Goal: Information Seeking & Learning: Learn about a topic

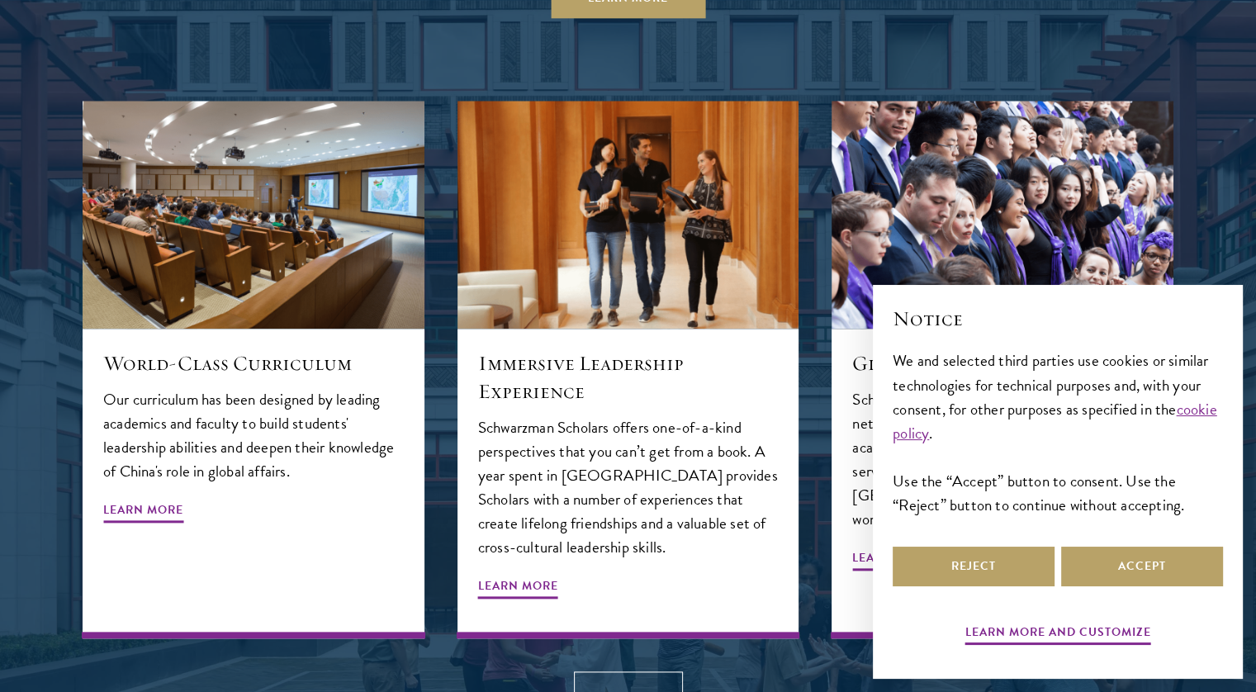
scroll to position [1758, 0]
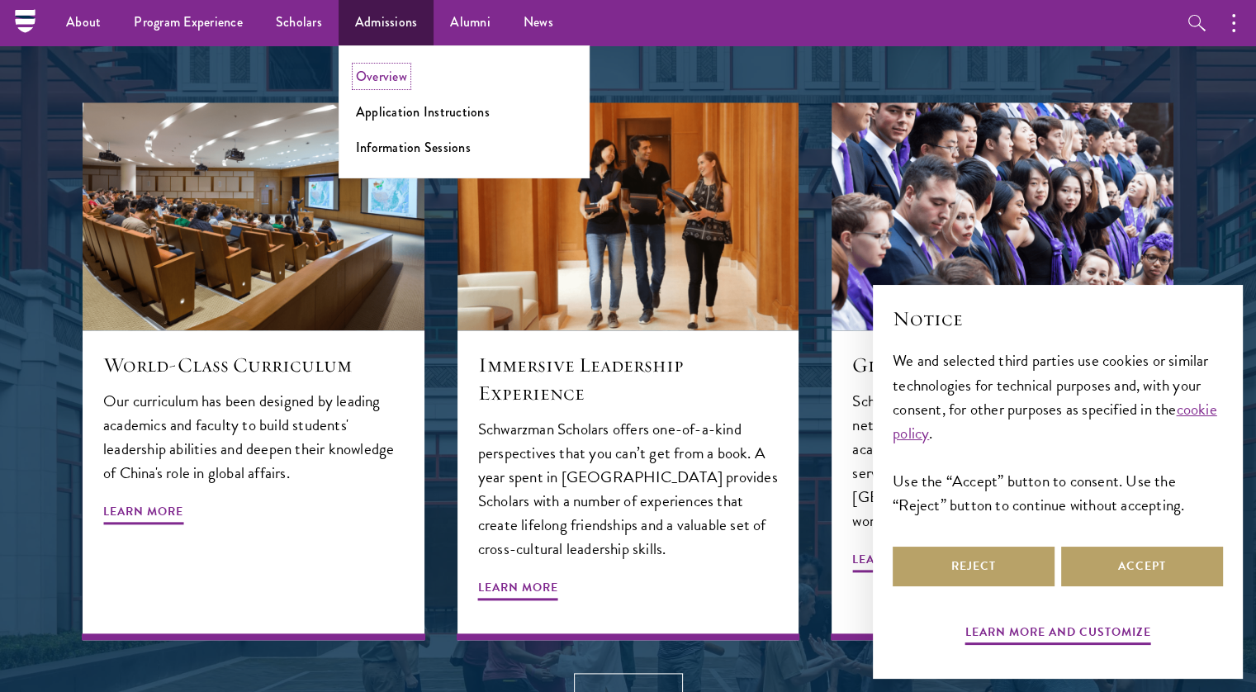
click at [397, 81] on link "Overview" at bounding box center [381, 76] width 51 height 19
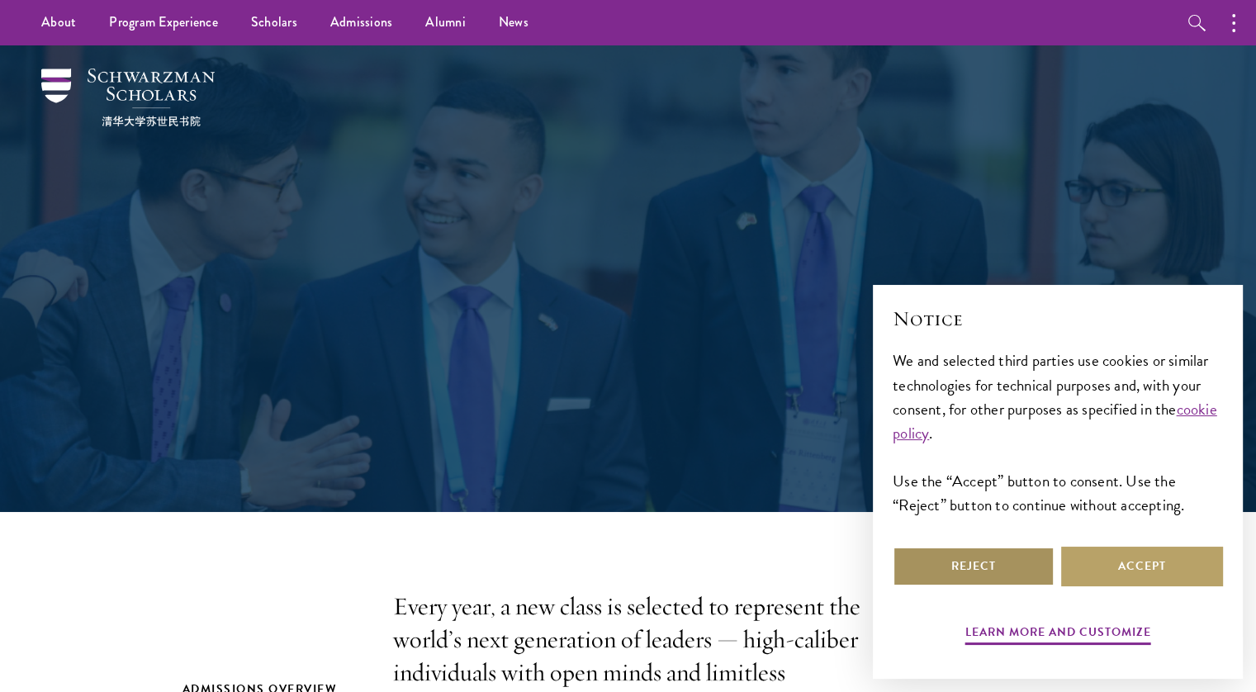
click at [938, 552] on button "Reject" at bounding box center [974, 567] width 162 height 40
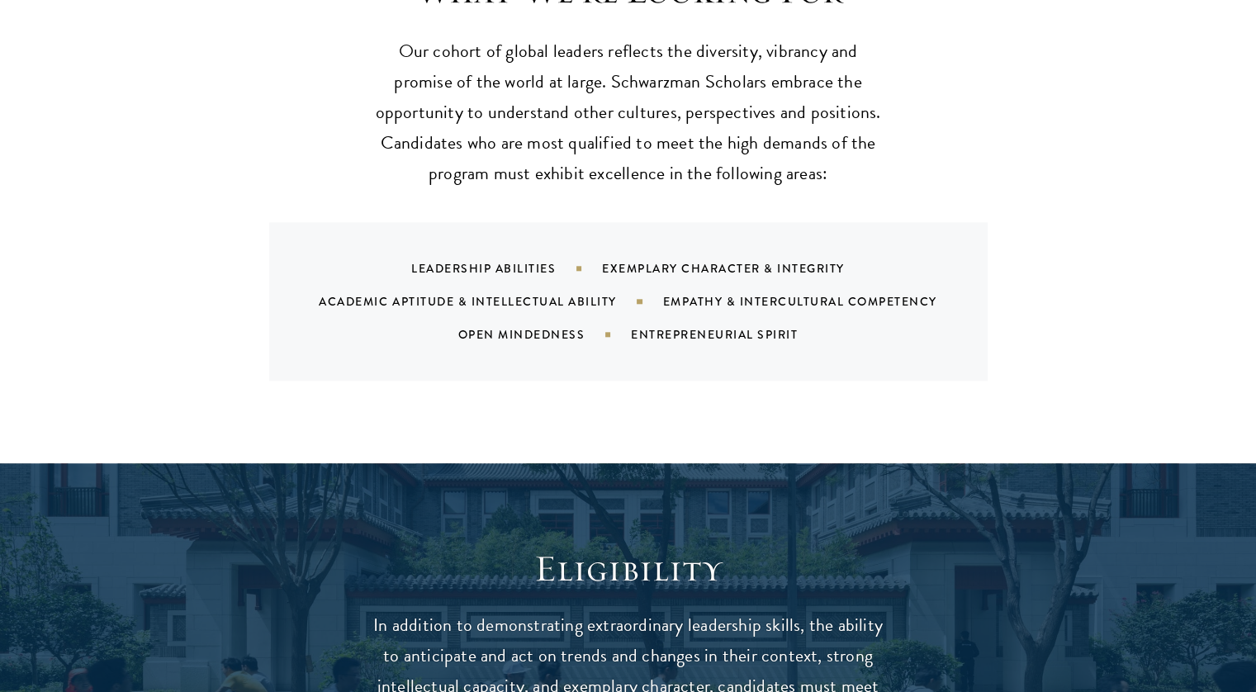
scroll to position [2008, 0]
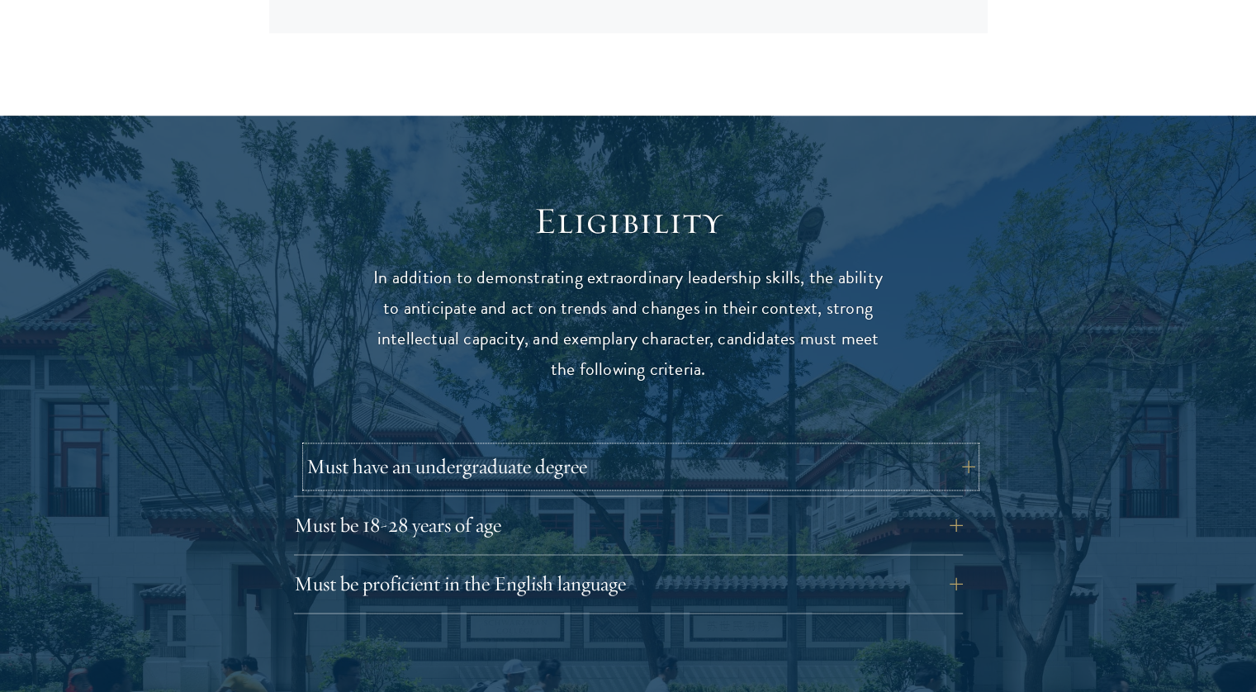
click at [628, 447] on button "Must have an undergraduate degree" at bounding box center [640, 467] width 669 height 40
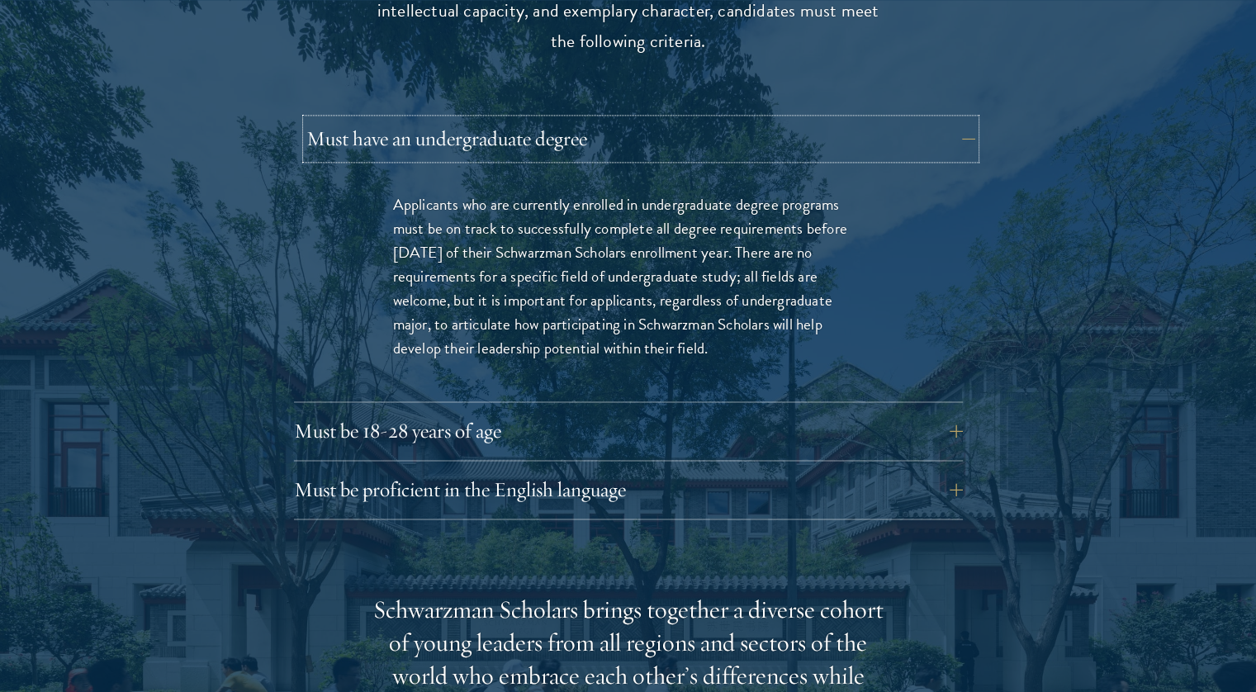
scroll to position [2339, 0]
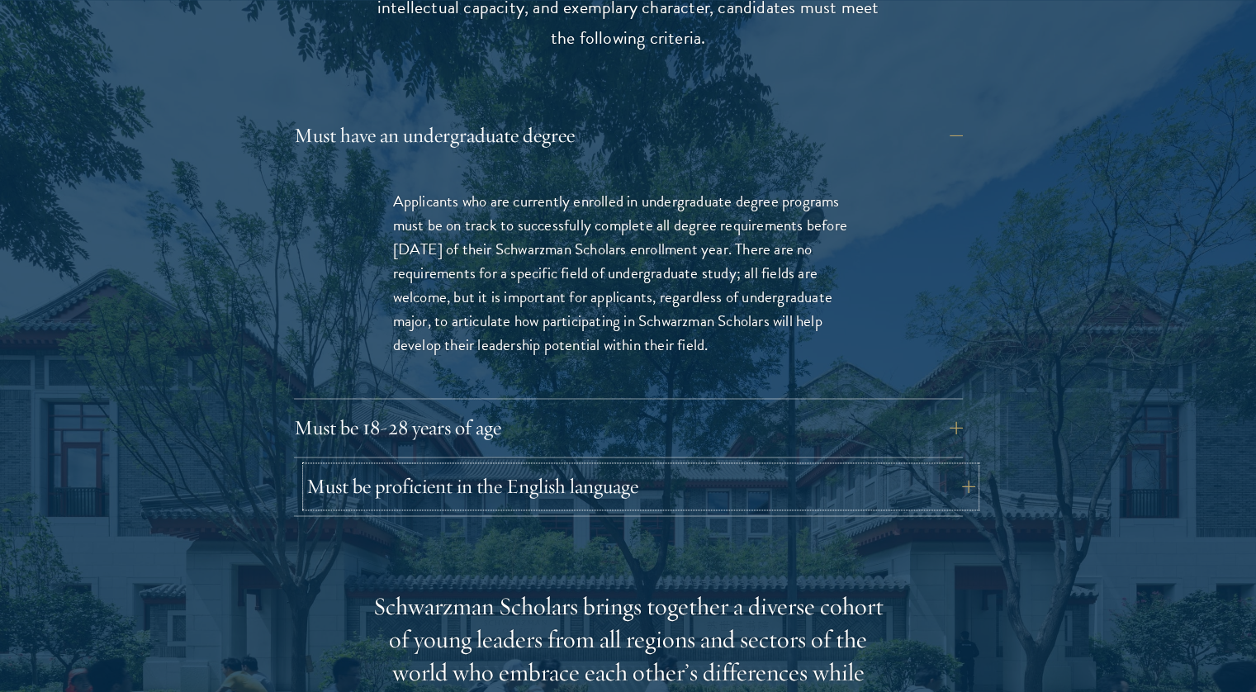
click at [616, 467] on button "Must be proficient in the English language" at bounding box center [640, 487] width 669 height 40
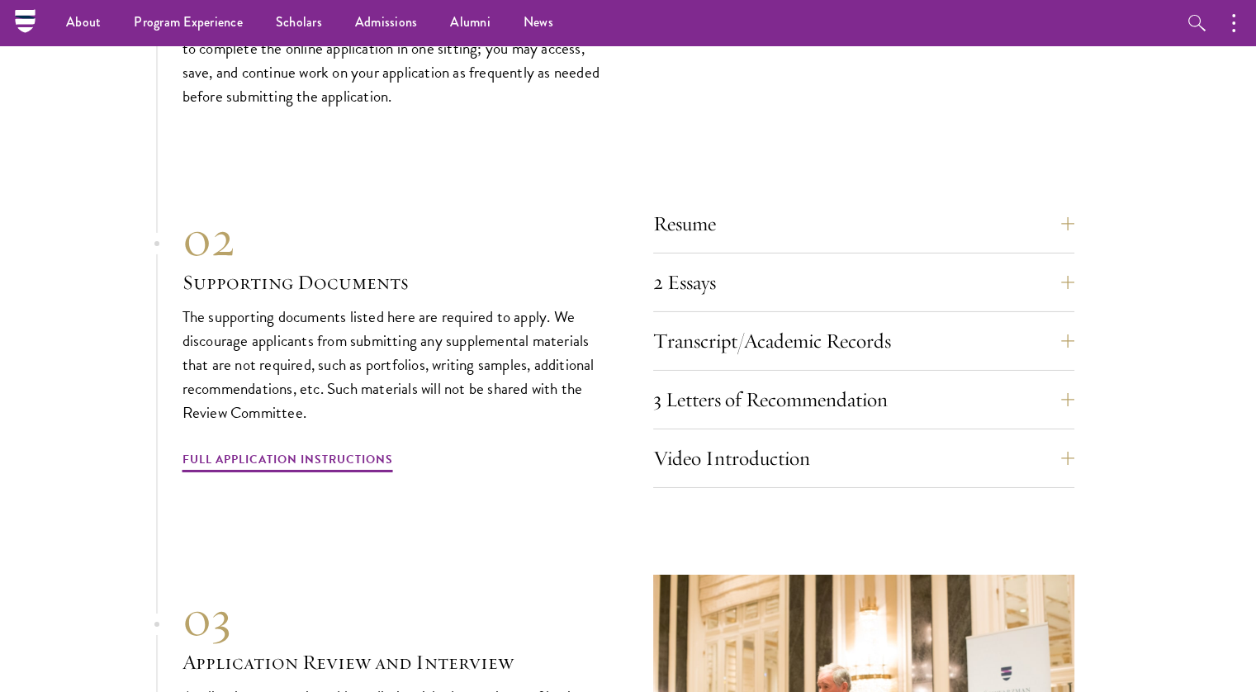
scroll to position [5497, 0]
